Goal: Information Seeking & Learning: Learn about a topic

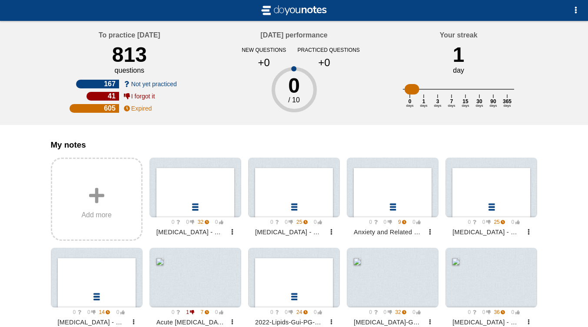
scroll to position [697, 0]
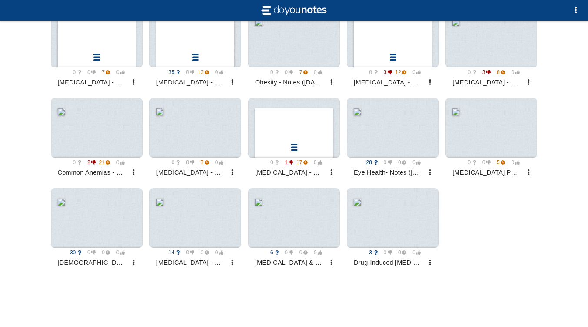
click at [408, 137] on div at bounding box center [393, 128] width 92 height 60
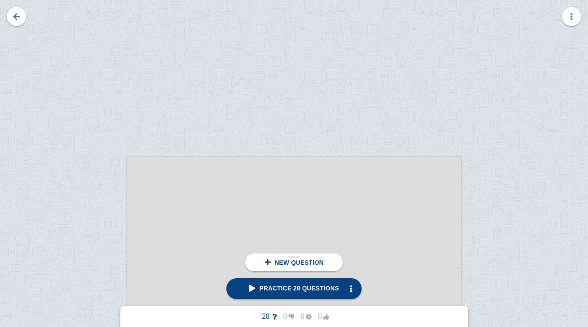
click at [321, 288] on span "Practice 28 questions" at bounding box center [294, 287] width 90 height 7
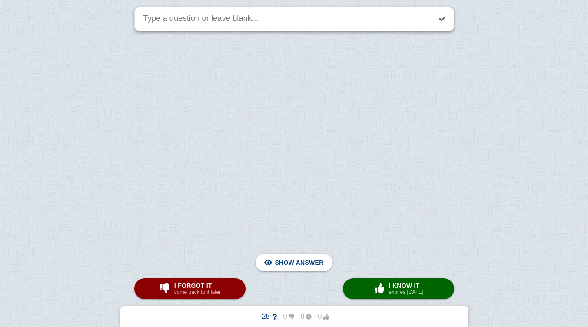
scroll to position [2034, 0]
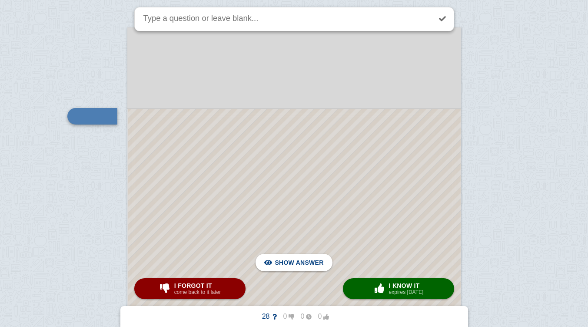
click at [289, 166] on div at bounding box center [294, 289] width 333 height 361
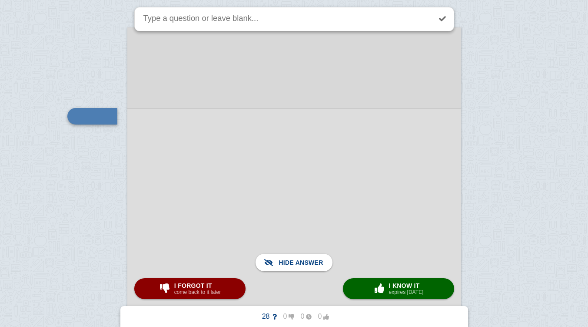
click at [409, 288] on span "I know it" at bounding box center [406, 285] width 35 height 7
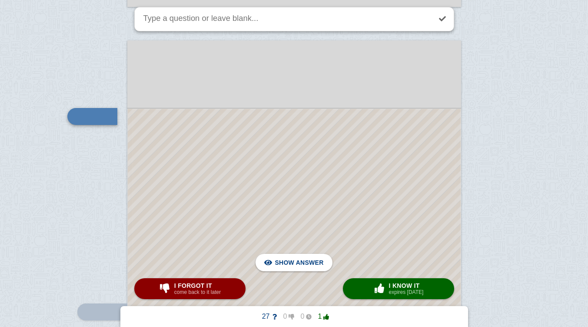
click at [380, 170] on div at bounding box center [294, 296] width 333 height 374
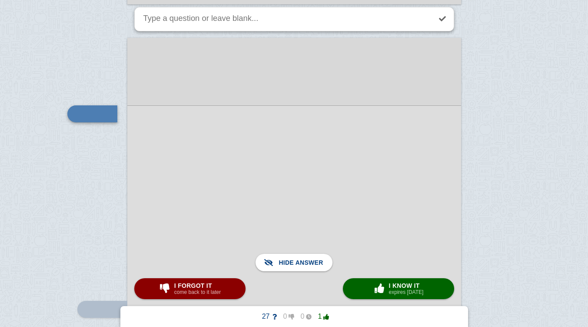
scroll to position [2522, 0]
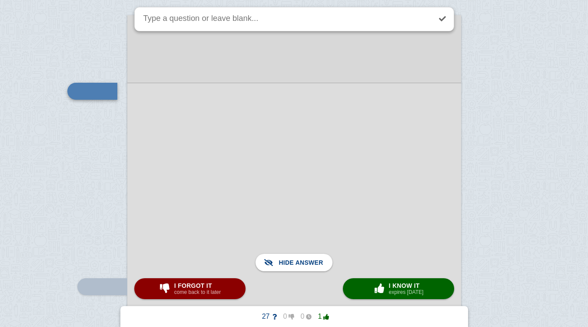
click at [400, 294] on small "expires [DATE]" at bounding box center [406, 292] width 35 height 6
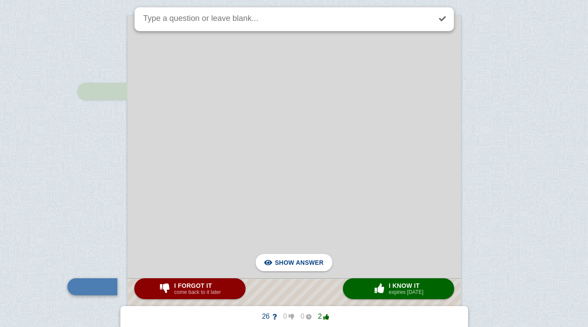
scroll to position [2692, 0]
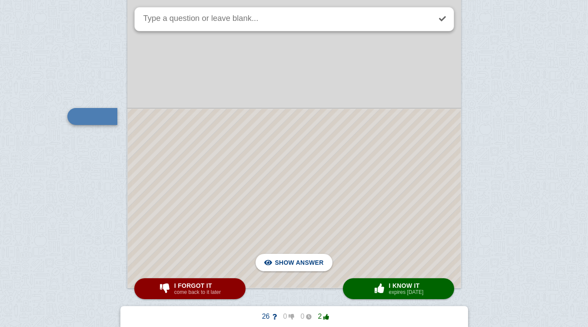
click at [371, 177] on div at bounding box center [294, 198] width 333 height 179
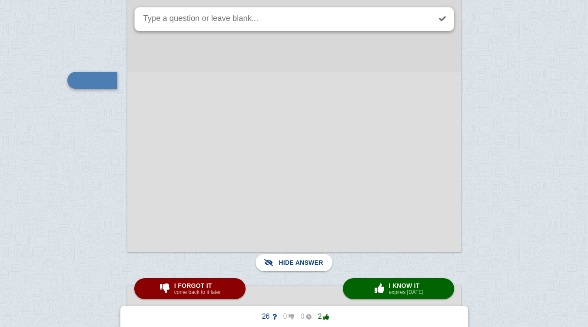
scroll to position [2727, 0]
click at [387, 287] on span "button" at bounding box center [380, 288] width 14 height 10
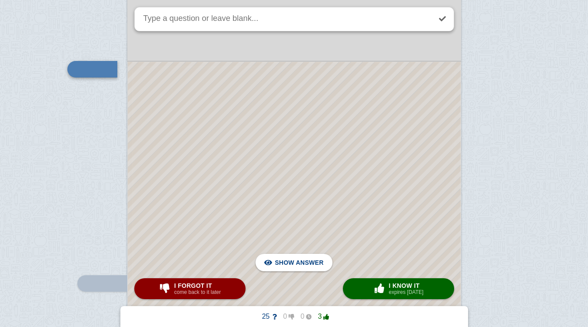
scroll to position [3014, 0]
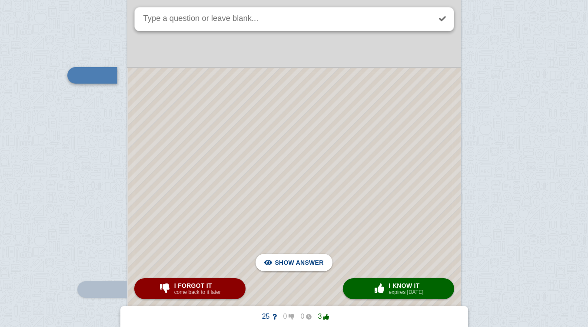
click at [384, 159] on div at bounding box center [294, 255] width 333 height 374
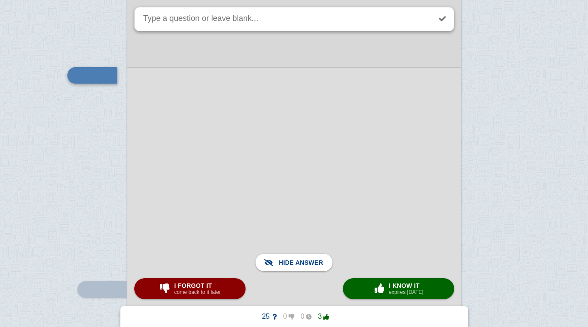
click at [382, 167] on div at bounding box center [294, 254] width 334 height 375
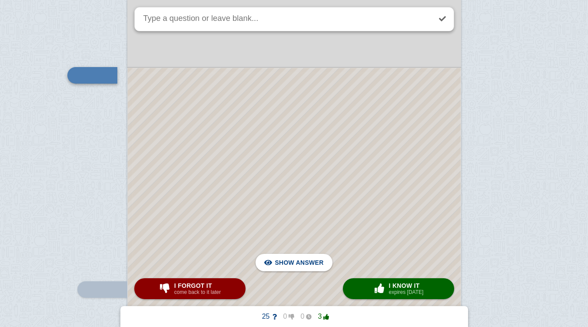
click at [250, 126] on div at bounding box center [294, 255] width 333 height 374
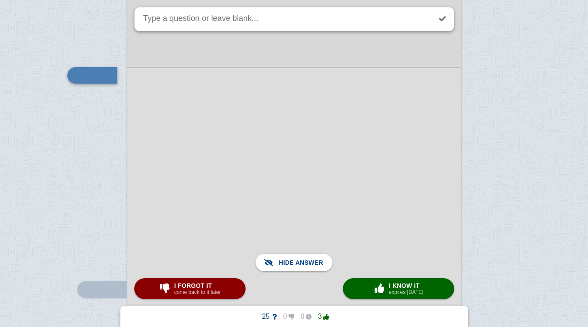
click at [213, 157] on div at bounding box center [294, 254] width 334 height 375
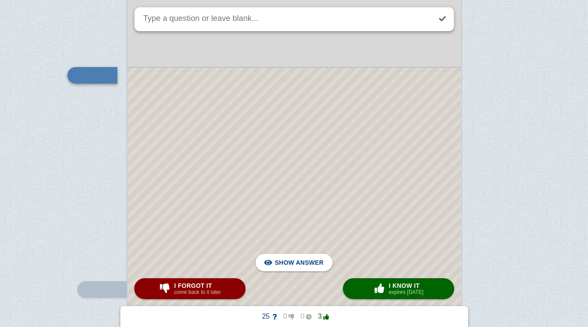
click at [271, 147] on div at bounding box center [294, 255] width 333 height 374
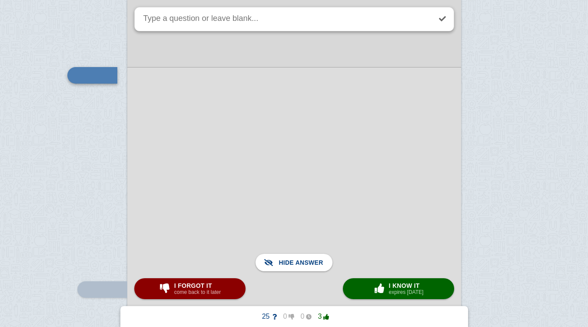
click at [373, 285] on span "button" at bounding box center [380, 288] width 14 height 10
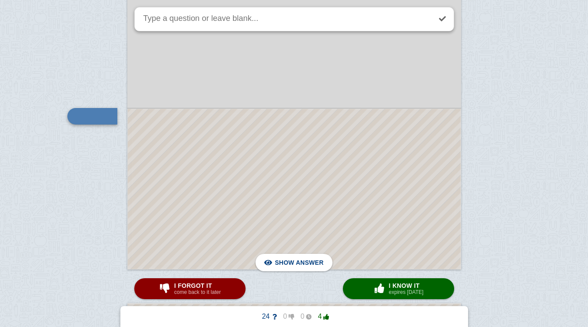
click at [283, 191] on div at bounding box center [294, 189] width 333 height 160
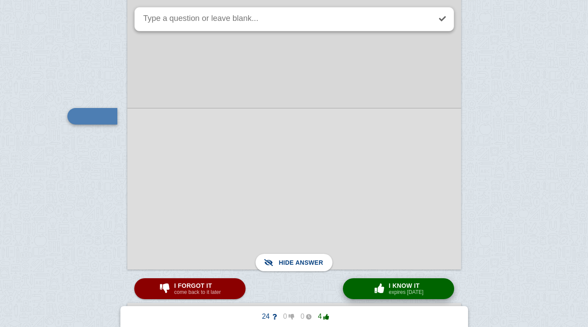
click at [406, 282] on span "I know it" at bounding box center [406, 285] width 35 height 7
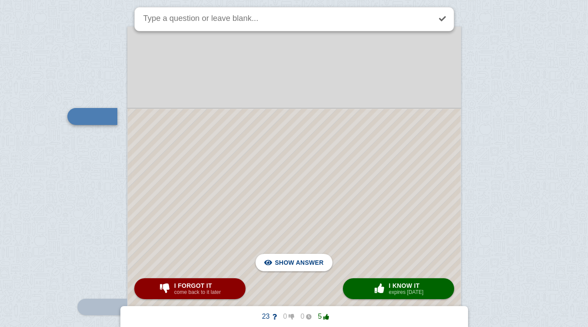
click at [295, 159] on div at bounding box center [294, 289] width 333 height 360
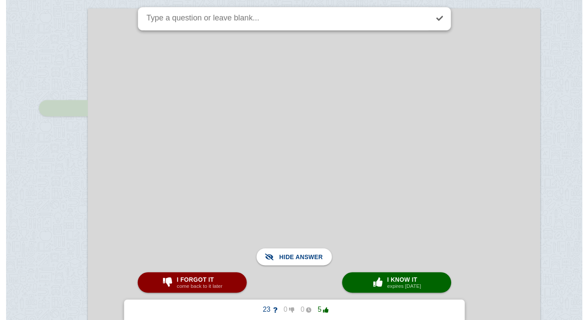
scroll to position [4807, 18]
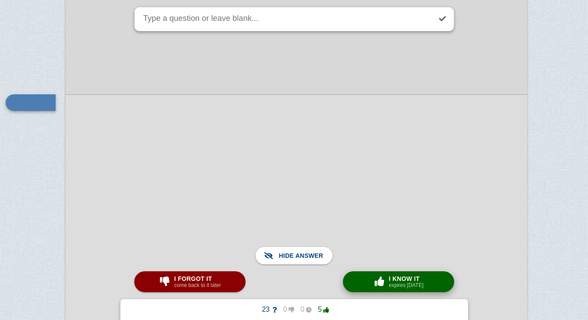
click at [410, 285] on small "expires [DATE]" at bounding box center [406, 285] width 35 height 6
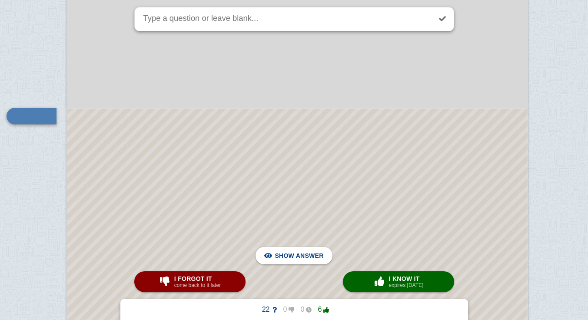
click at [360, 199] on div at bounding box center [297, 226] width 461 height 235
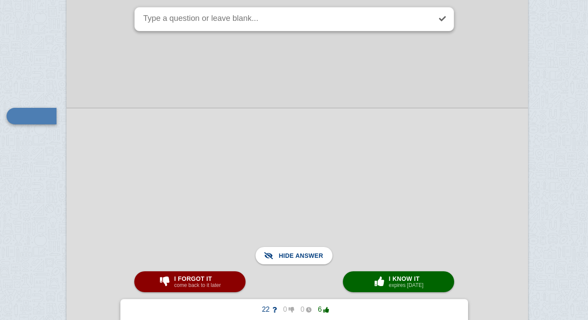
click at [360, 199] on div at bounding box center [298, 226] width 462 height 237
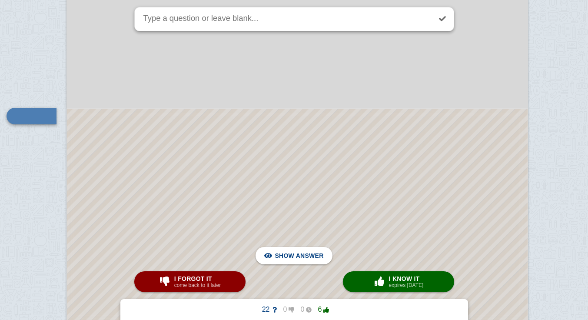
click at [360, 199] on div at bounding box center [297, 226] width 461 height 235
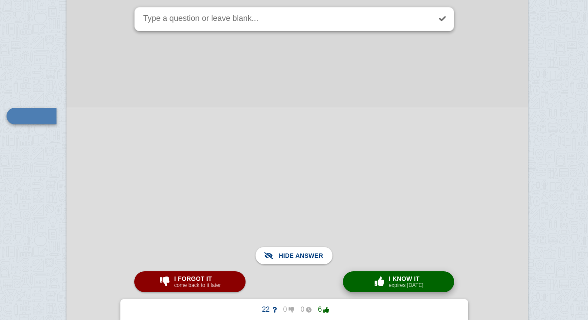
click at [391, 285] on small "expires [DATE]" at bounding box center [406, 285] width 35 height 6
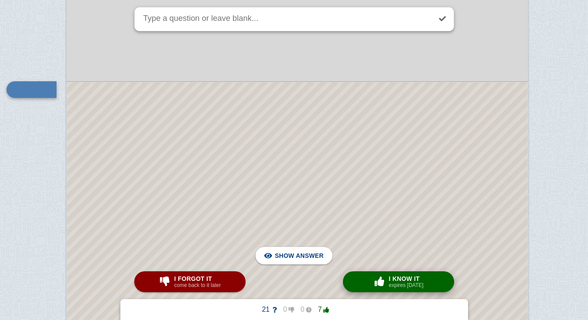
scroll to position [6145, 17]
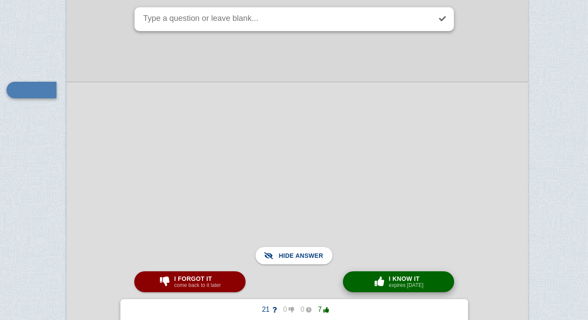
click at [384, 280] on span "button" at bounding box center [380, 282] width 14 height 10
type textarea "glands?"
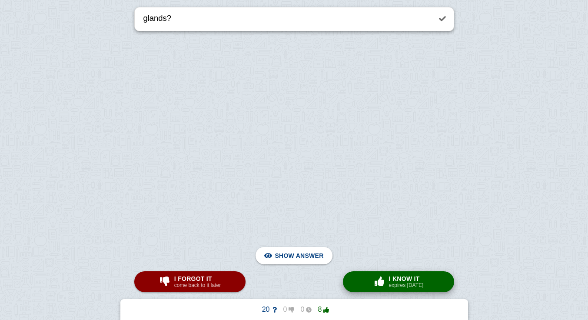
scroll to position [8757, 17]
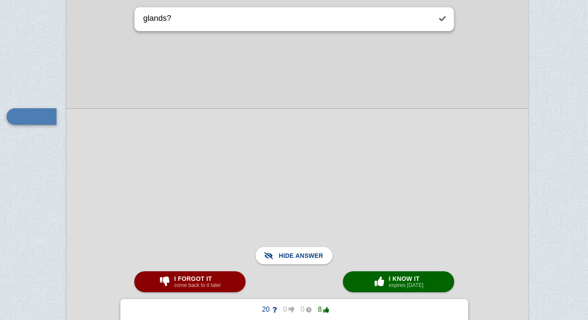
click at [439, 282] on button "× 0 I know it expires [DATE]" at bounding box center [398, 281] width 111 height 21
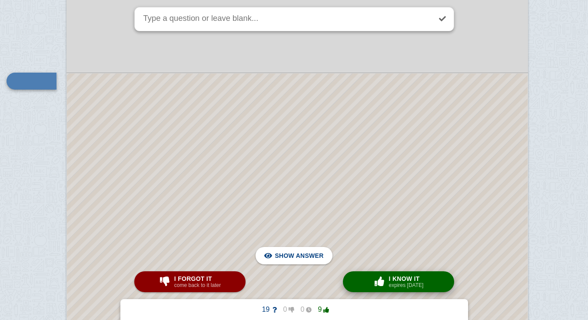
scroll to position [9424, 17]
click at [482, 220] on div at bounding box center [297, 326] width 461 height 521
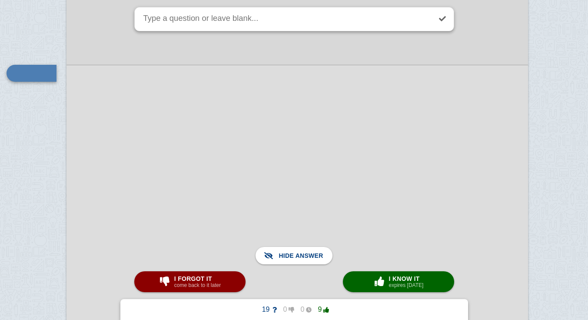
click at [483, 221] on div at bounding box center [298, 326] width 462 height 522
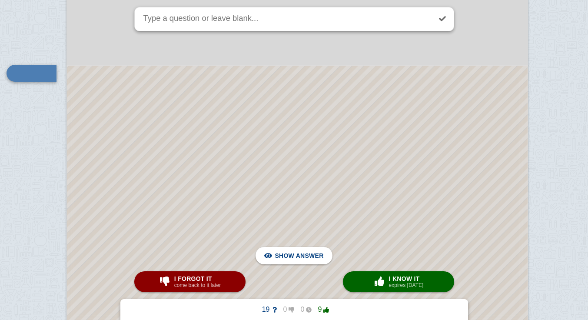
click at [480, 223] on div at bounding box center [297, 326] width 461 height 521
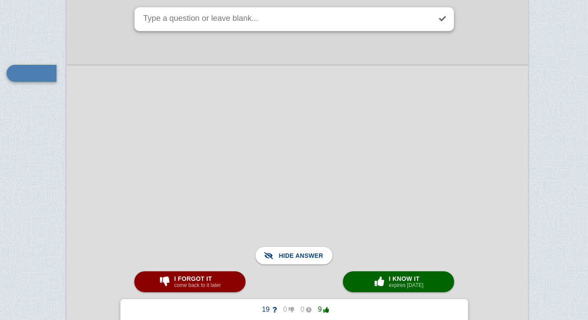
click at [485, 203] on div at bounding box center [298, 326] width 462 height 522
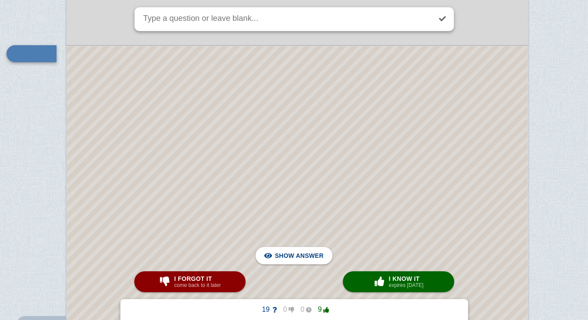
scroll to position [9442, 17]
click at [473, 195] on div at bounding box center [297, 307] width 461 height 521
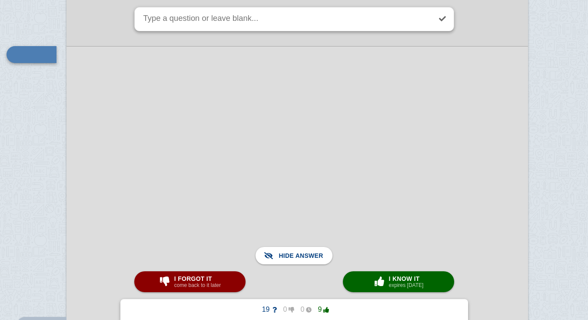
click at [436, 285] on button "× 0 I know it expires [DATE]" at bounding box center [398, 281] width 111 height 21
type textarea "cause? symp? Tx?"
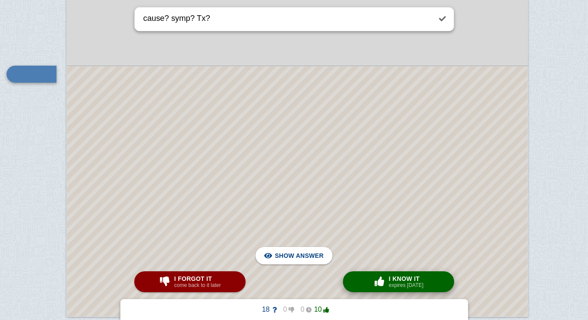
scroll to position [9691, 17]
click at [474, 210] on div at bounding box center [297, 194] width 461 height 250
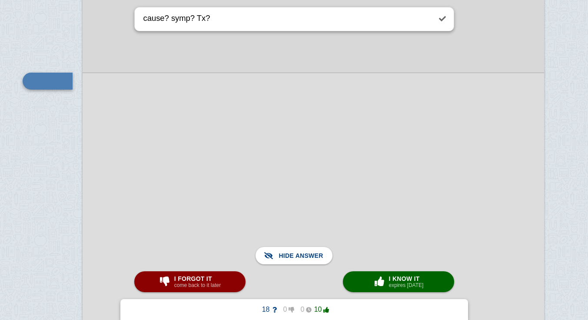
scroll to position [9686, 1]
click at [436, 286] on button "× 0 I know it expires [DATE]" at bounding box center [398, 281] width 111 height 21
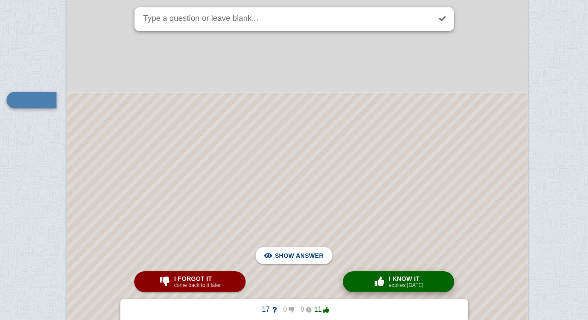
scroll to position [10083, 17]
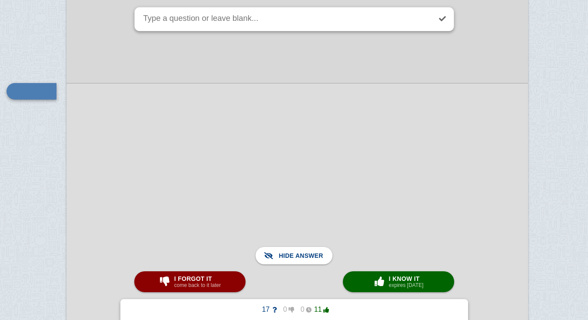
click at [430, 285] on button "× 0 I know it expires [DATE]" at bounding box center [398, 281] width 111 height 21
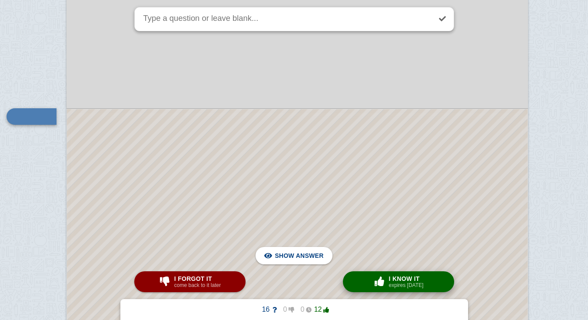
scroll to position [10364, 17]
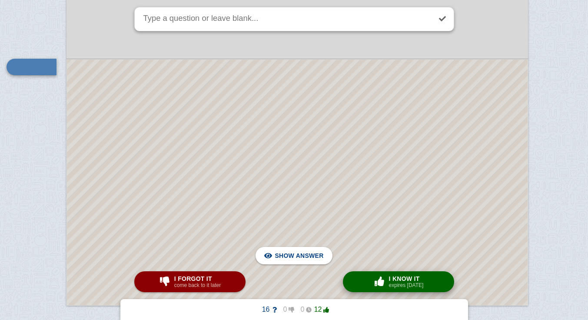
click at [480, 235] on div at bounding box center [297, 183] width 461 height 246
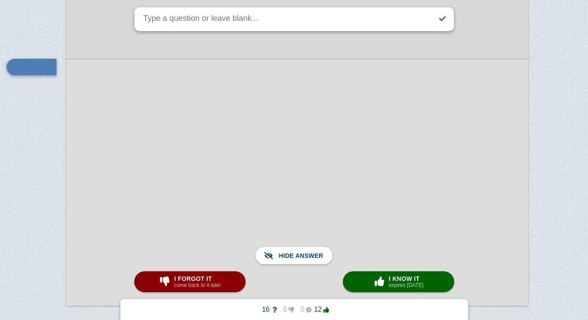
click at [457, 211] on div at bounding box center [298, 182] width 462 height 247
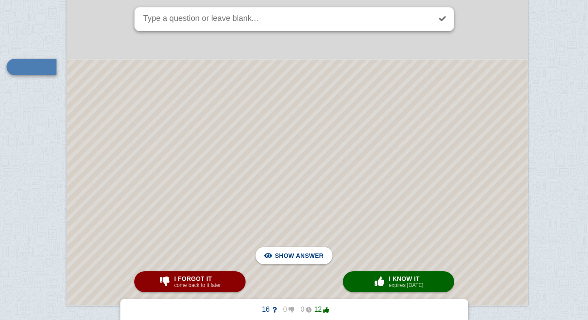
click at [457, 223] on div at bounding box center [297, 183] width 461 height 246
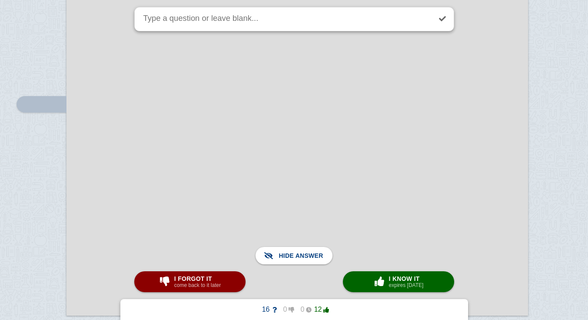
scroll to position [11672, 17]
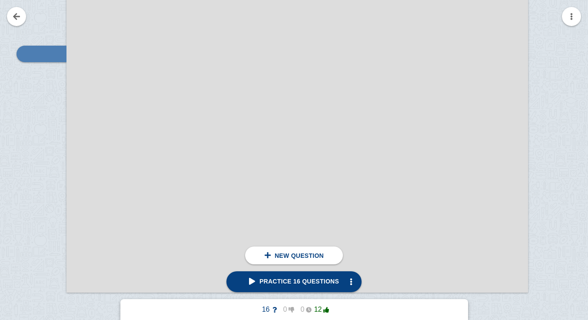
scroll to position [10376, 17]
click at [303, 276] on link "Practice 16 questions" at bounding box center [294, 281] width 135 height 21
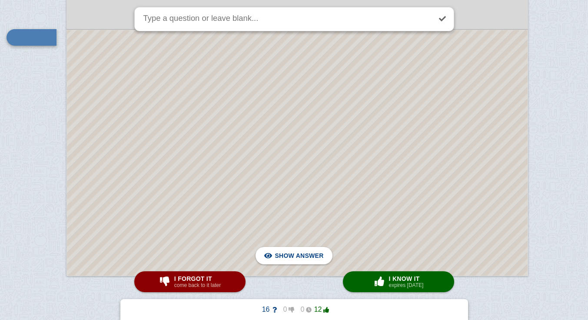
scroll to position [10396, 17]
click at [388, 150] on div at bounding box center [297, 150] width 461 height 246
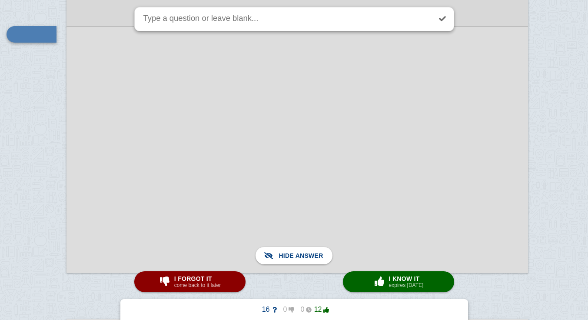
click at [424, 283] on div "× 0 I know it expires [DATE]" at bounding box center [399, 282] width 54 height 14
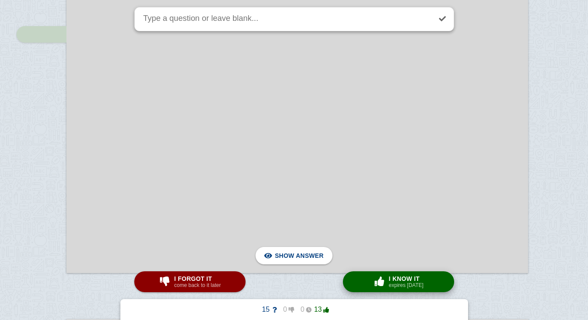
scroll to position [10717, 17]
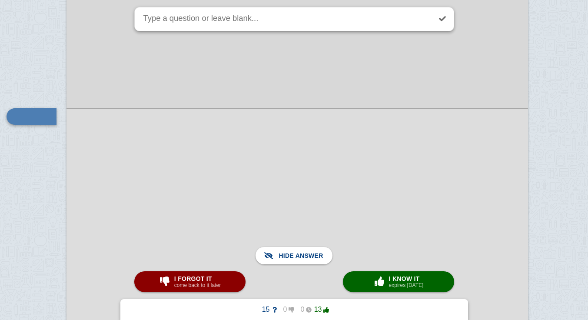
click at [399, 286] on small "expires [DATE]" at bounding box center [406, 285] width 35 height 6
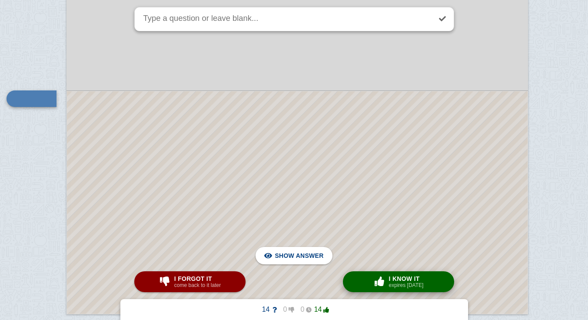
scroll to position [11012, 17]
click at [385, 165] on div at bounding box center [297, 203] width 461 height 223
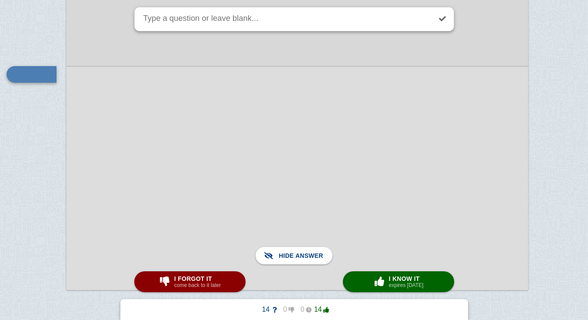
scroll to position [11038, 17]
click at [389, 281] on div "× 0 I know it expires [DATE]" at bounding box center [399, 282] width 54 height 14
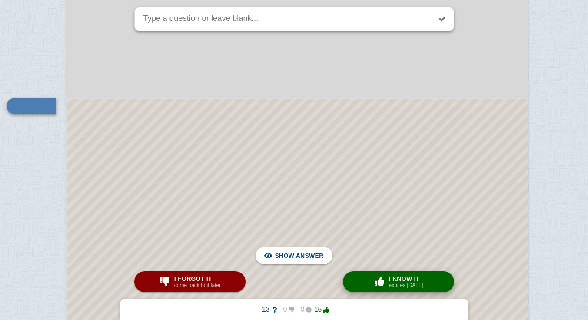
scroll to position [11428, 17]
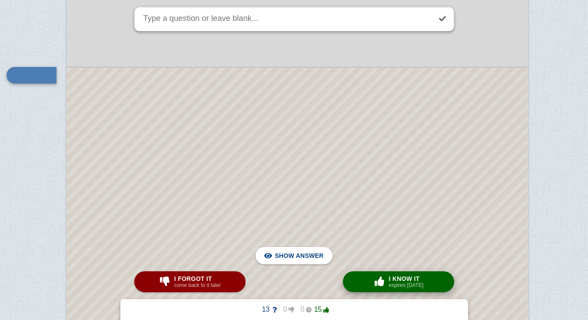
click at [323, 129] on div at bounding box center [297, 313] width 461 height 490
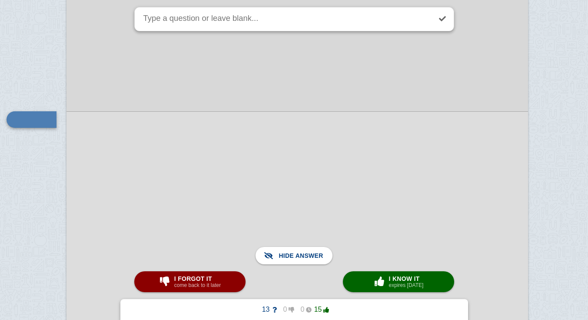
scroll to position [11396, 17]
click at [404, 278] on span "I know it" at bounding box center [406, 278] width 35 height 7
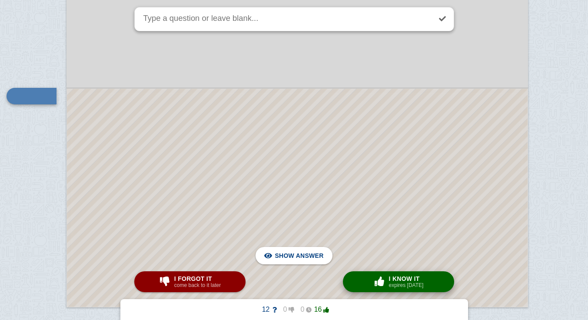
scroll to position [11679, 17]
click at [330, 151] on div at bounding box center [297, 197] width 461 height 218
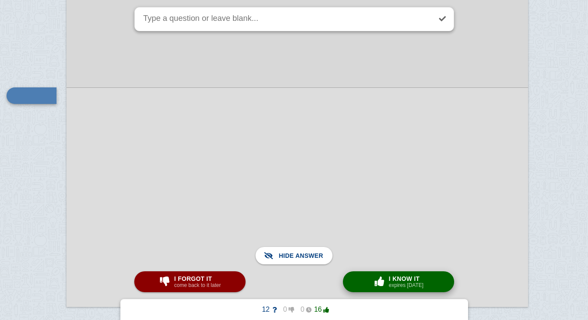
click at [386, 287] on span "button" at bounding box center [380, 281] width 16 height 11
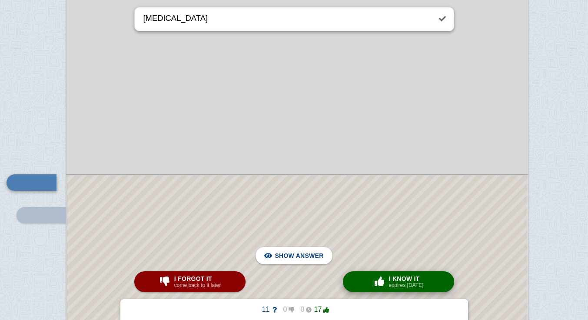
scroll to position [13376, 17]
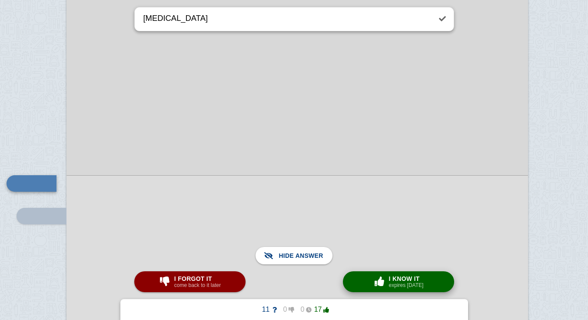
click at [400, 285] on small "expires [DATE]" at bounding box center [406, 285] width 35 height 6
type textarea "decong/vasoconstrictors?"
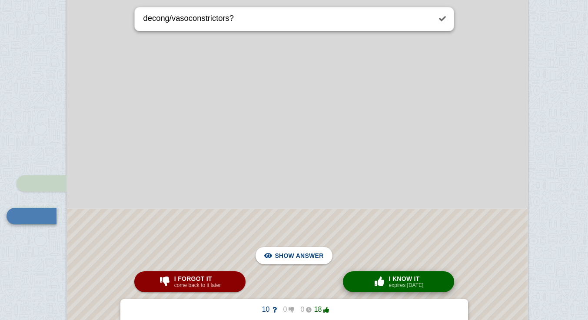
scroll to position [13476, 17]
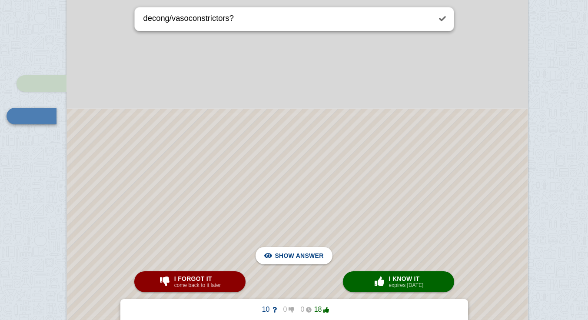
click at [220, 133] on div at bounding box center [297, 297] width 461 height 377
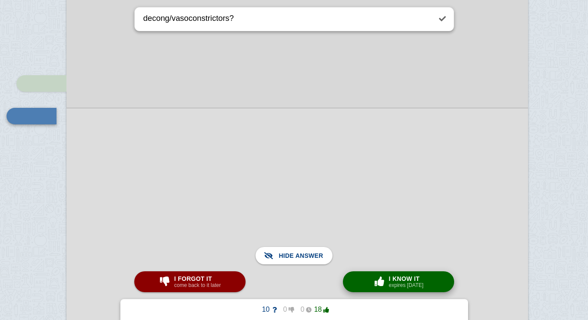
click at [366, 276] on button "× 0 I know it expires [DATE]" at bounding box center [398, 281] width 111 height 21
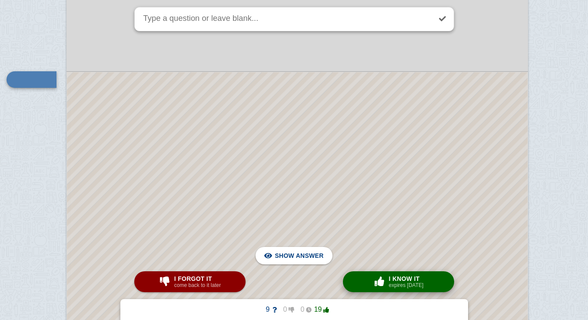
scroll to position [14033, 17]
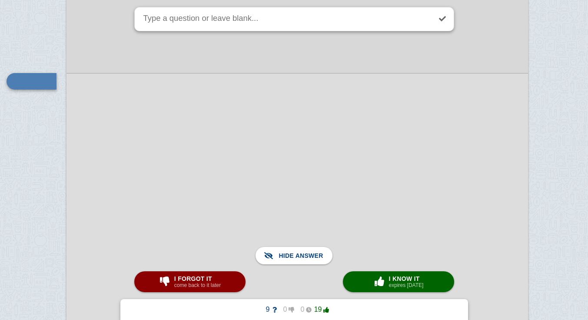
click at [424, 281] on button "× 0 I know it expires [DATE]" at bounding box center [398, 281] width 111 height 21
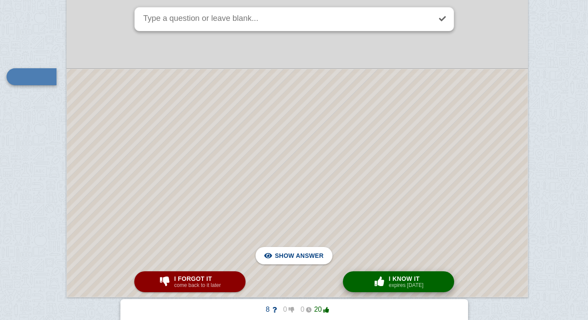
scroll to position [14323, 17]
click at [350, 168] on div at bounding box center [297, 184] width 461 height 228
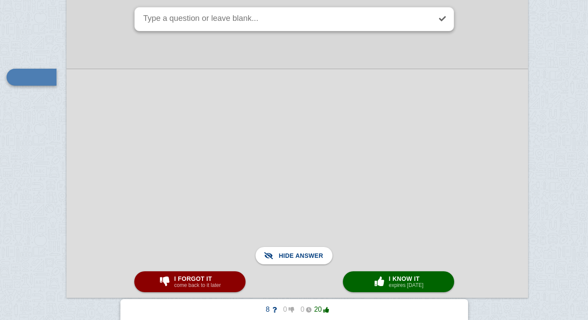
click at [359, 167] on div at bounding box center [298, 183] width 462 height 229
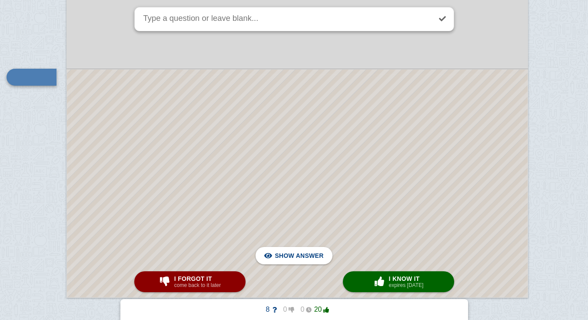
click at [288, 171] on div at bounding box center [297, 184] width 461 height 228
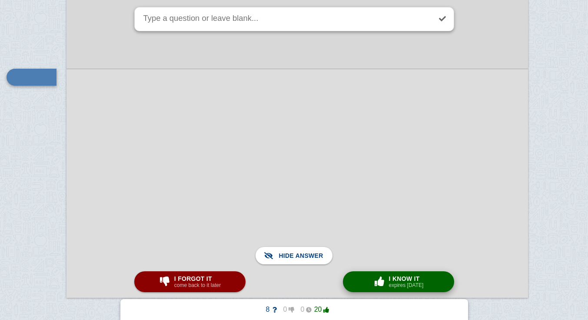
click at [388, 287] on div "× 0 I know it expires [DATE]" at bounding box center [399, 282] width 54 height 14
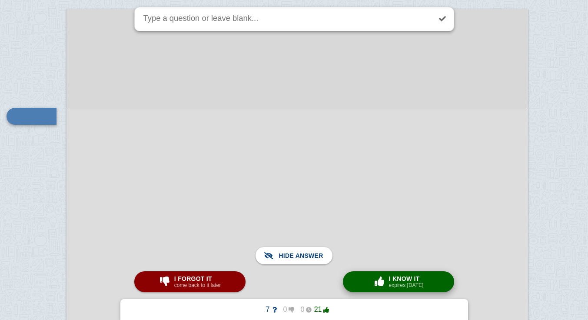
click at [419, 280] on span "I know it" at bounding box center [406, 278] width 35 height 7
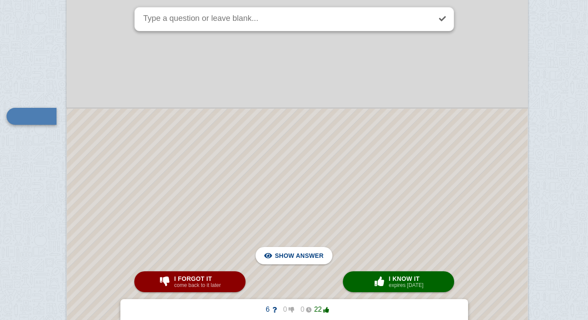
click at [350, 160] on div at bounding box center [297, 230] width 461 height 243
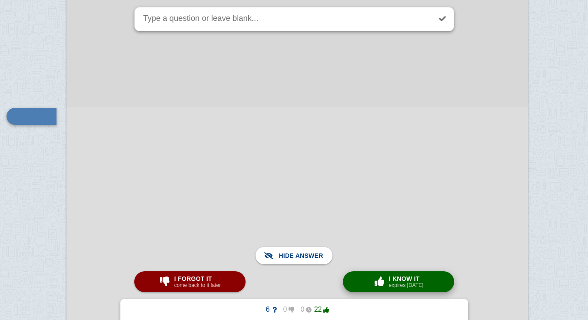
click at [395, 283] on small "expires [DATE]" at bounding box center [406, 285] width 35 height 6
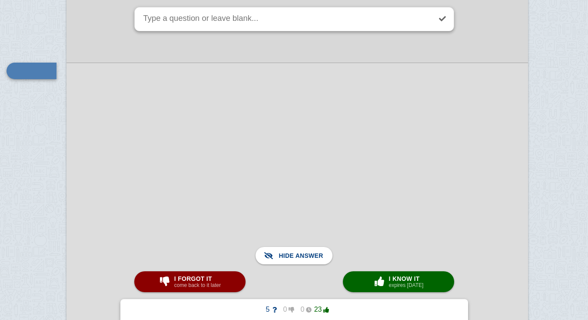
scroll to position [16017, 17]
click at [398, 281] on span "I know it" at bounding box center [406, 278] width 35 height 7
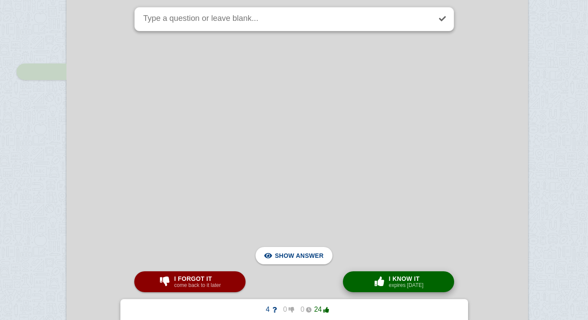
scroll to position [16236, 17]
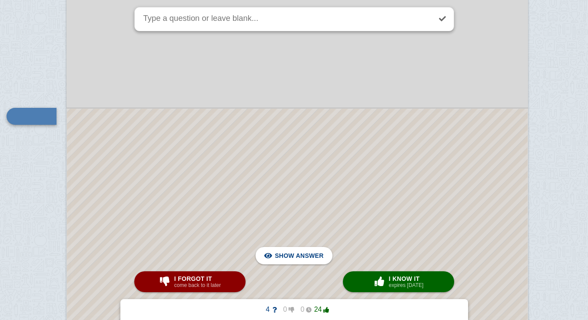
click at [386, 203] on div at bounding box center [297, 234] width 461 height 251
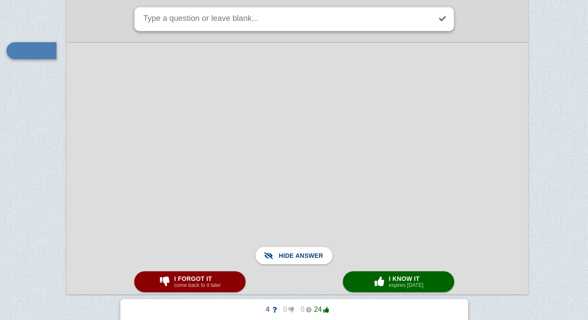
scroll to position [16299, 17]
click at [386, 284] on span "button" at bounding box center [380, 282] width 14 height 10
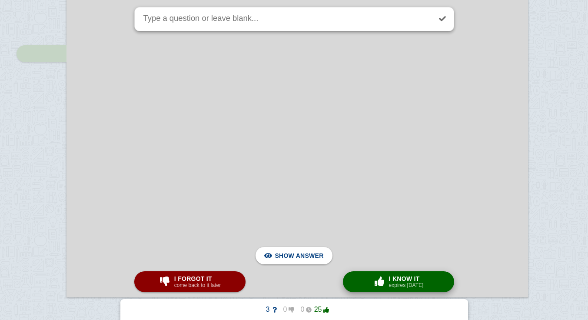
scroll to position [16645, 17]
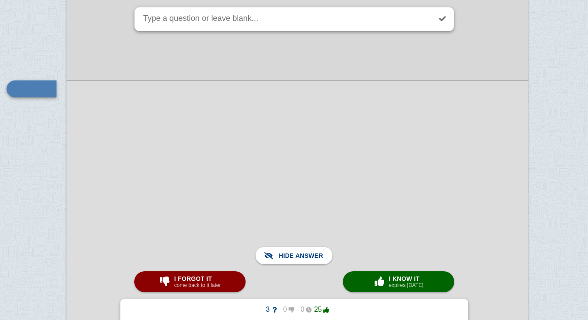
scroll to position [16674, 17]
click at [386, 287] on span "button" at bounding box center [380, 281] width 16 height 11
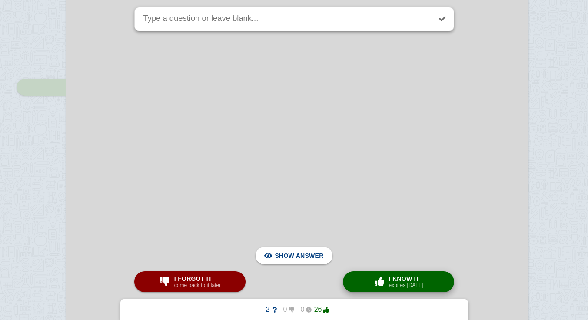
scroll to position [16926, 17]
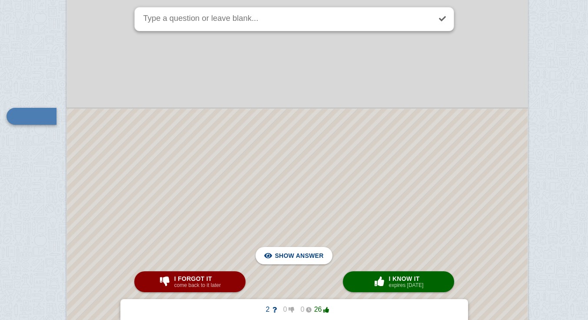
click at [351, 168] on div at bounding box center [297, 219] width 461 height 220
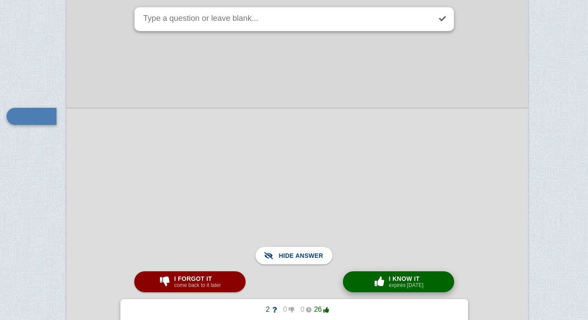
click at [377, 280] on span "button" at bounding box center [380, 282] width 14 height 10
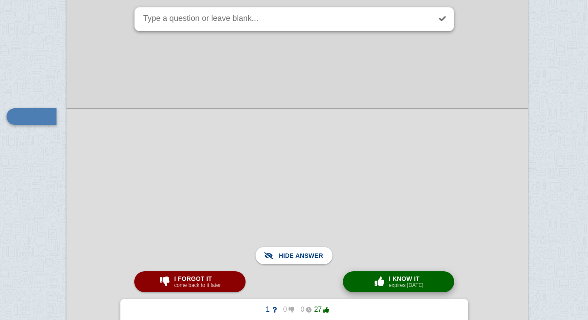
click at [398, 280] on span "I know it" at bounding box center [406, 278] width 35 height 7
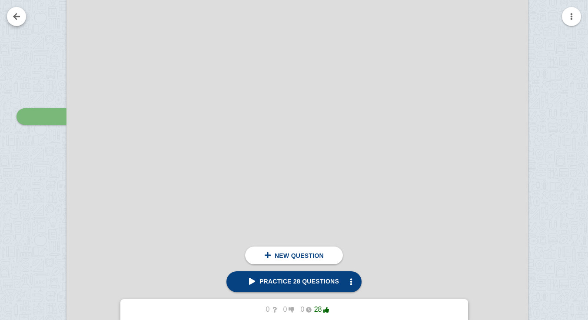
click at [18, 16] on link at bounding box center [16, 16] width 19 height 19
checkbox input "false"
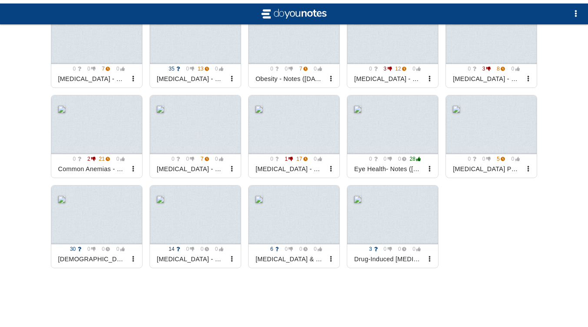
scroll to position [697, 0]
